Goal: Information Seeking & Learning: Find specific fact

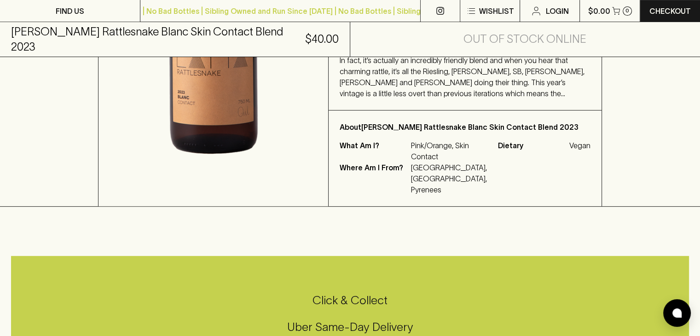
scroll to position [377, 0]
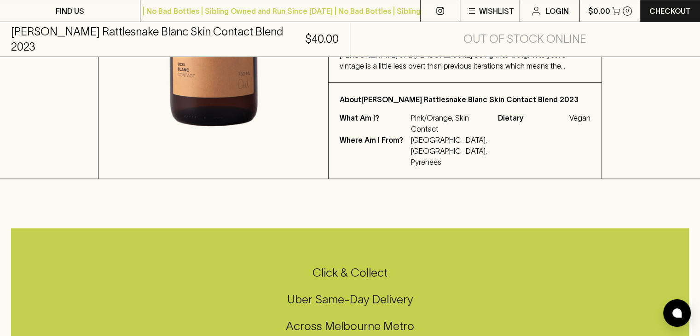
click at [439, 162] on p "[GEOGRAPHIC_DATA], [GEOGRAPHIC_DATA], Pyrenees" at bounding box center [449, 150] width 76 height 33
copy p "Pyrenees"
click at [439, 162] on p "[GEOGRAPHIC_DATA], [GEOGRAPHIC_DATA], Pyrenees" at bounding box center [449, 150] width 76 height 33
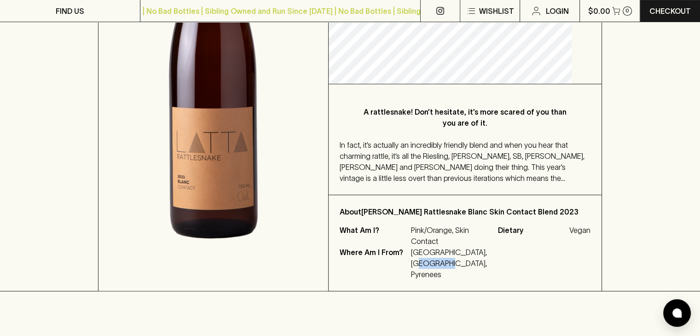
scroll to position [243, 0]
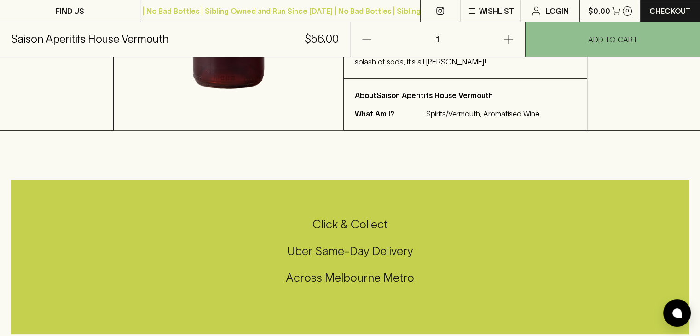
scroll to position [325, 0]
